Goal: Navigation & Orientation: Find specific page/section

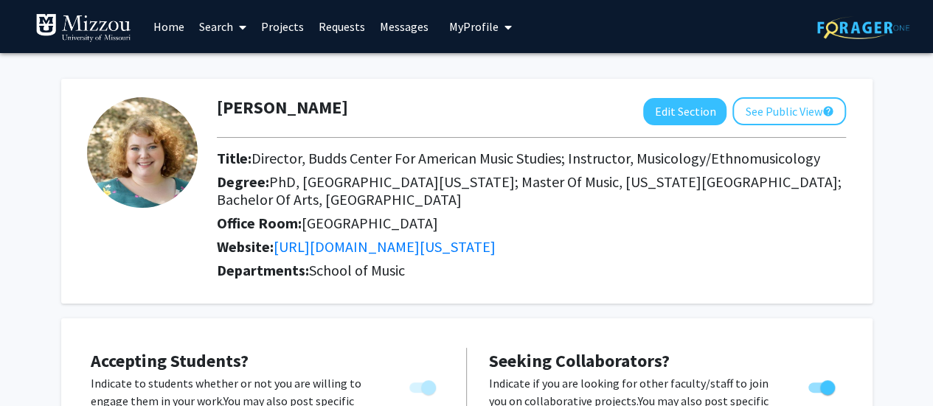
click at [174, 27] on link "Home" at bounding box center [169, 27] width 46 height 52
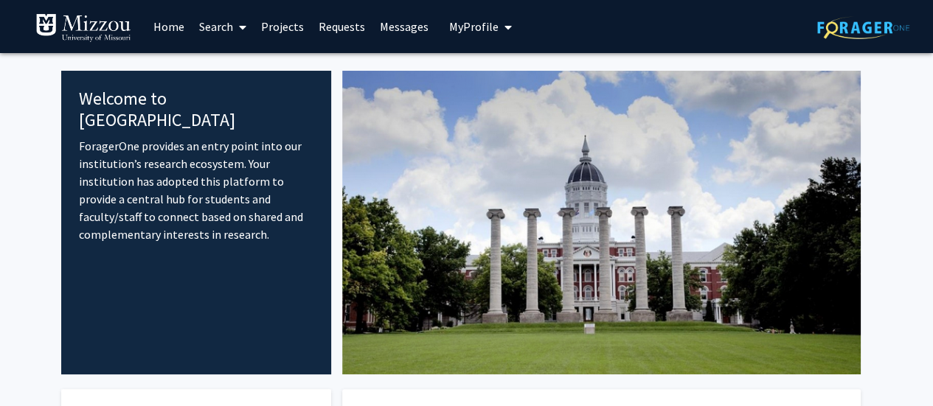
click at [271, 26] on link "Projects" at bounding box center [283, 27] width 58 height 52
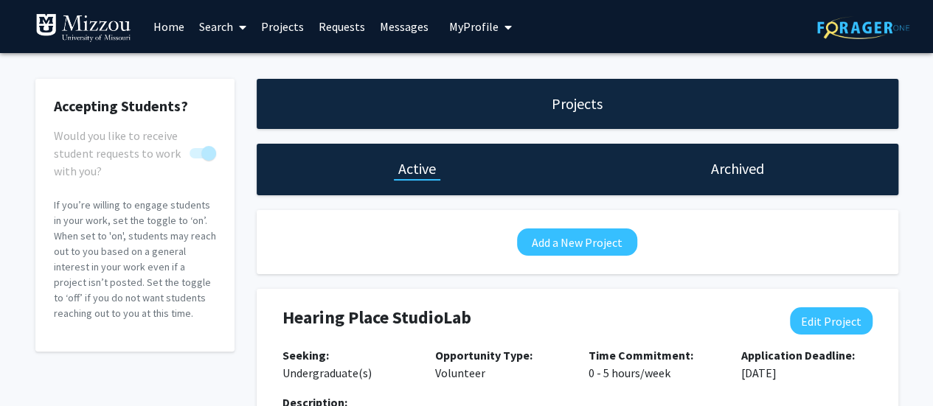
click at [403, 28] on link "Messages" at bounding box center [403, 27] width 63 height 52
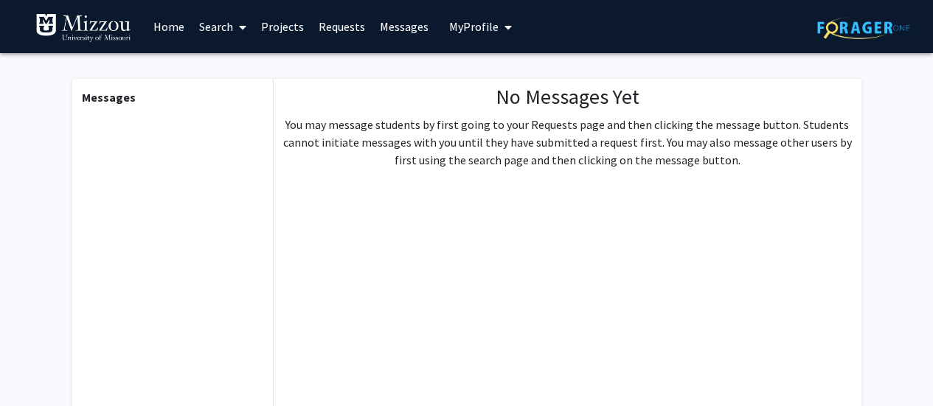
click at [470, 29] on span "My Profile" at bounding box center [473, 26] width 49 height 15
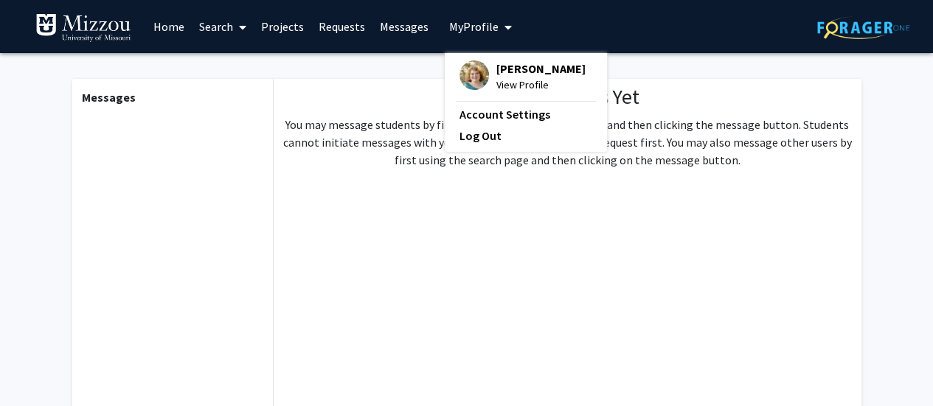
click at [470, 29] on span "My Profile" at bounding box center [473, 26] width 49 height 15
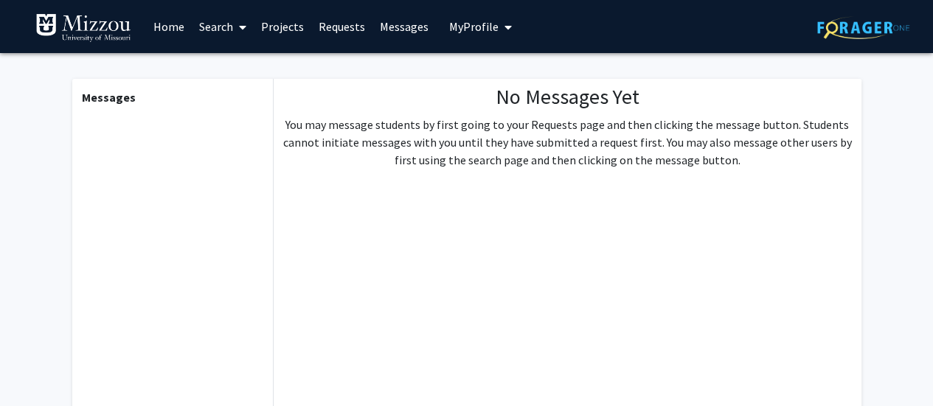
click at [102, 36] on img at bounding box center [83, 27] width 96 height 29
